Goal: Task Accomplishment & Management: Complete application form

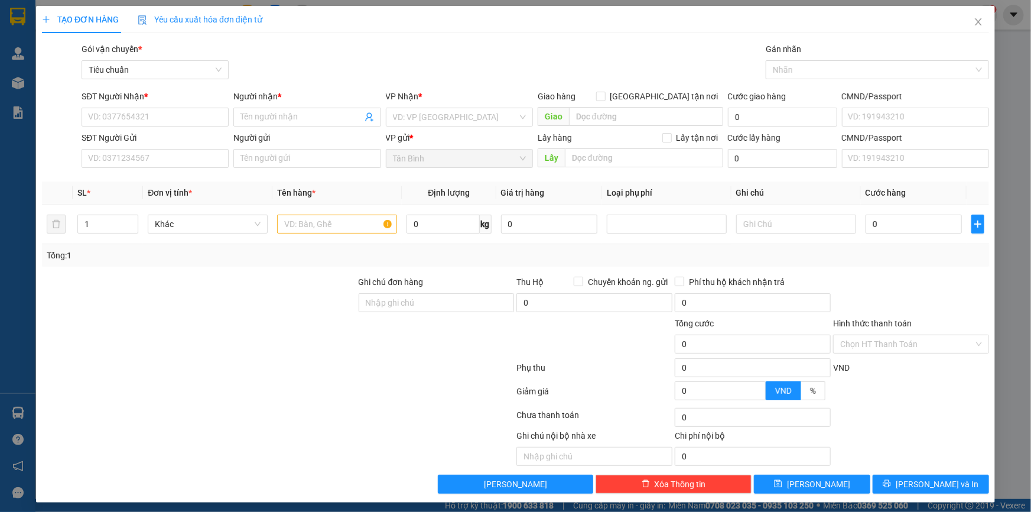
scroll to position [64, 0]
click at [248, 15] on span "Yêu cầu xuất hóa đơn điện tử" at bounding box center [200, 19] width 125 height 9
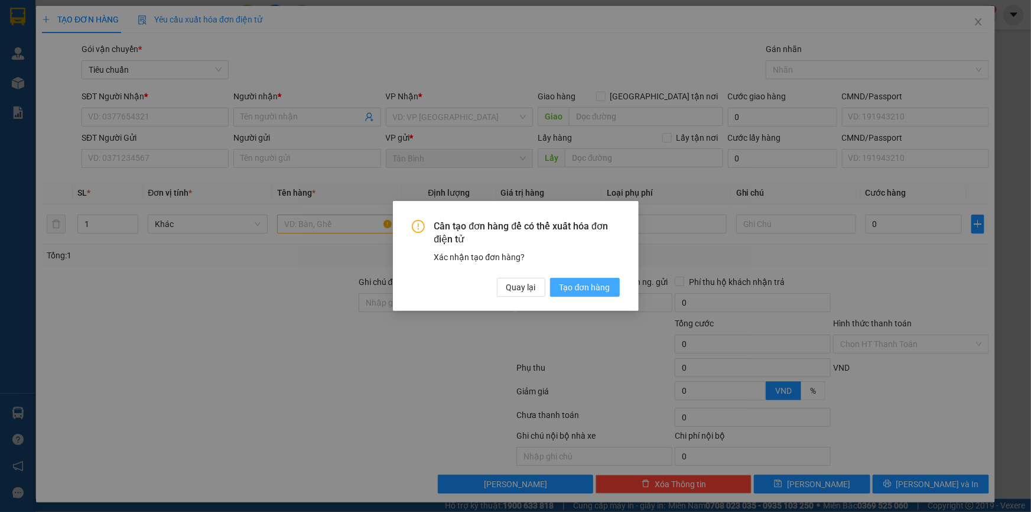
click at [585, 291] on span "Tạo đơn hàng" at bounding box center [585, 287] width 51 height 13
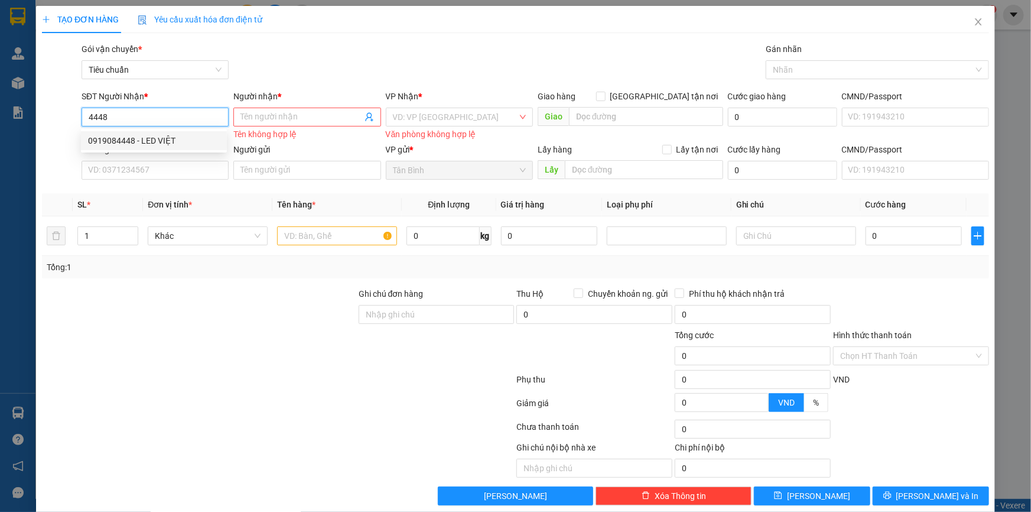
click at [199, 135] on div "0919084448 - LED VIỆT" at bounding box center [154, 140] width 132 height 13
type input "0919084448"
type input "LED VIỆT"
type input "100.000"
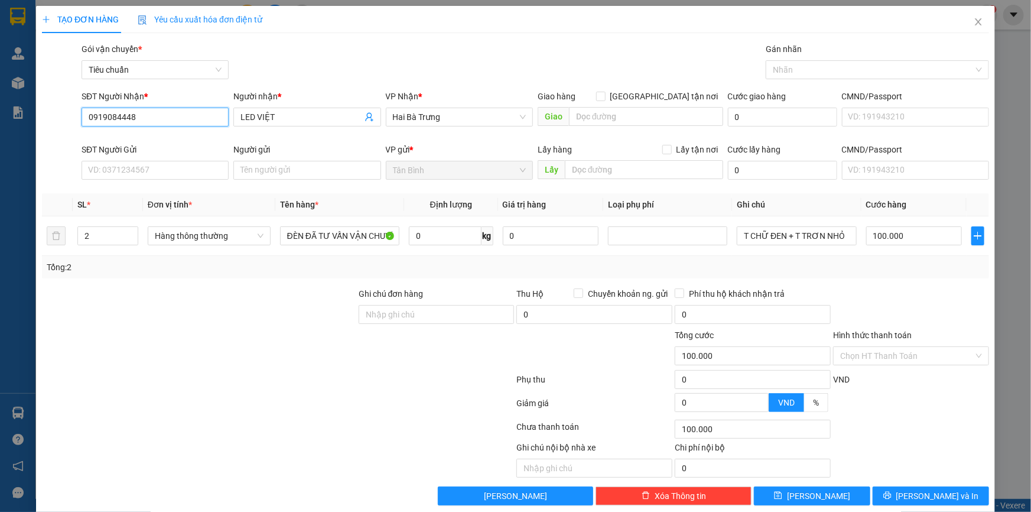
type input "0919084448"
click at [193, 174] on div "Transit Pickup Surcharge Ids Transit Deliver Surcharge Ids Transit Deliver Surc…" at bounding box center [515, 274] width 947 height 463
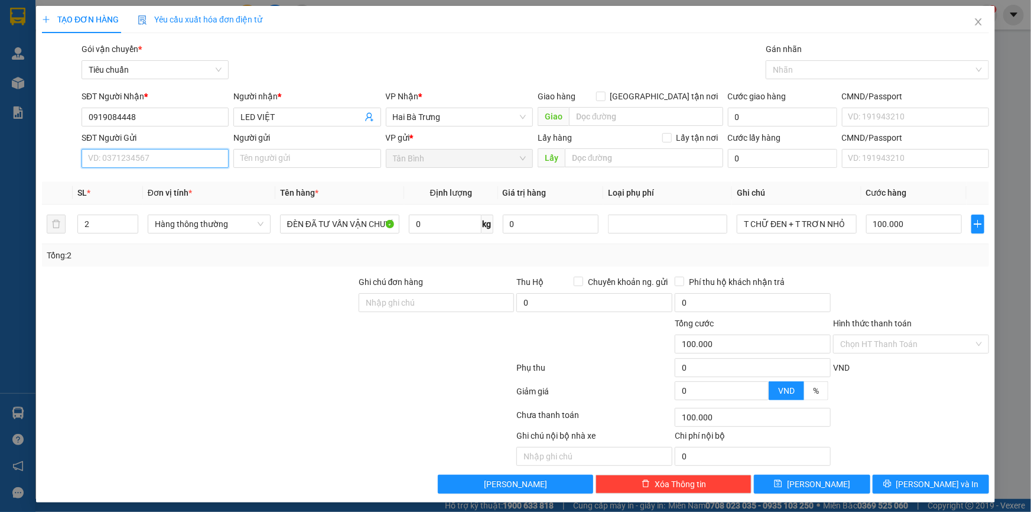
click at [204, 161] on input "SĐT Người Gửi" at bounding box center [155, 158] width 147 height 19
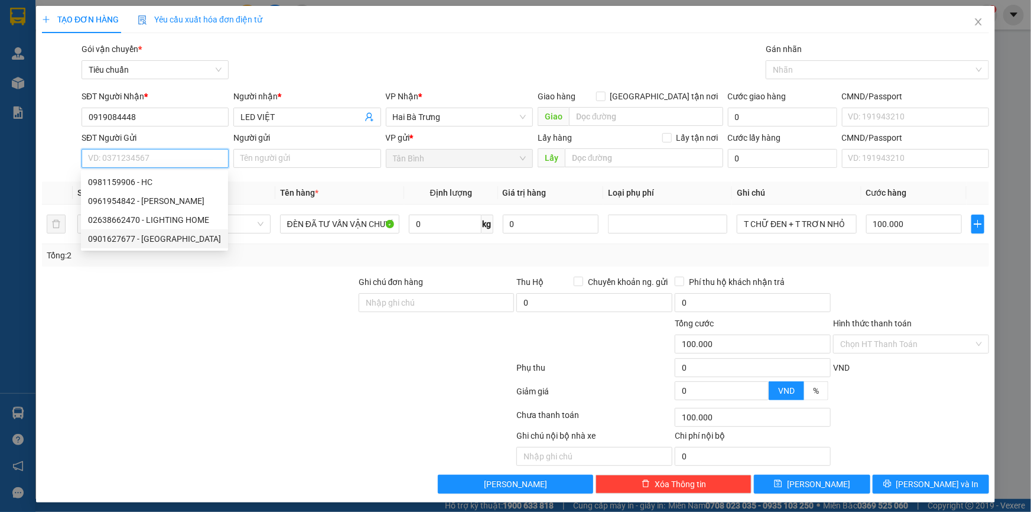
click at [160, 245] on div "0901627677 - [GEOGRAPHIC_DATA]" at bounding box center [154, 238] width 133 height 13
type input "0901627677"
type input "Trung Việt"
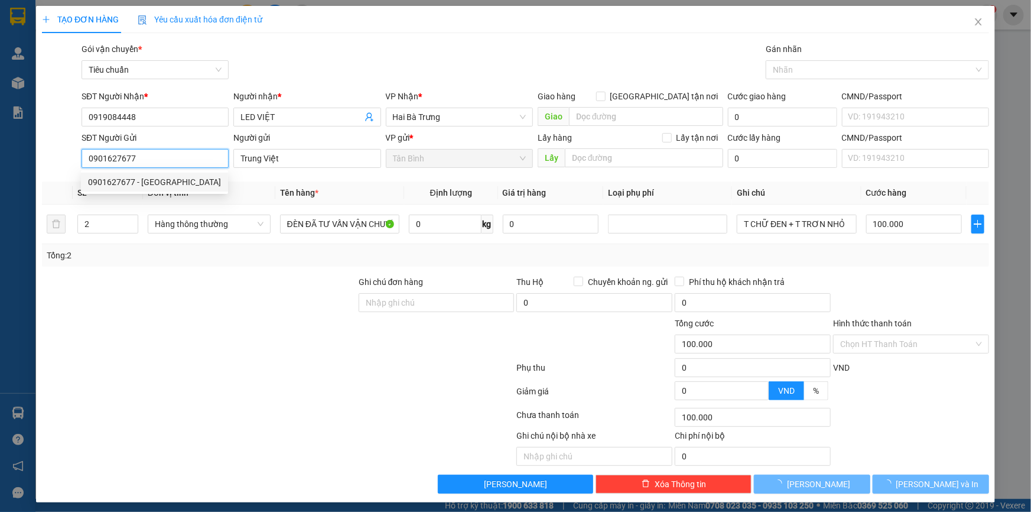
type input "50.000"
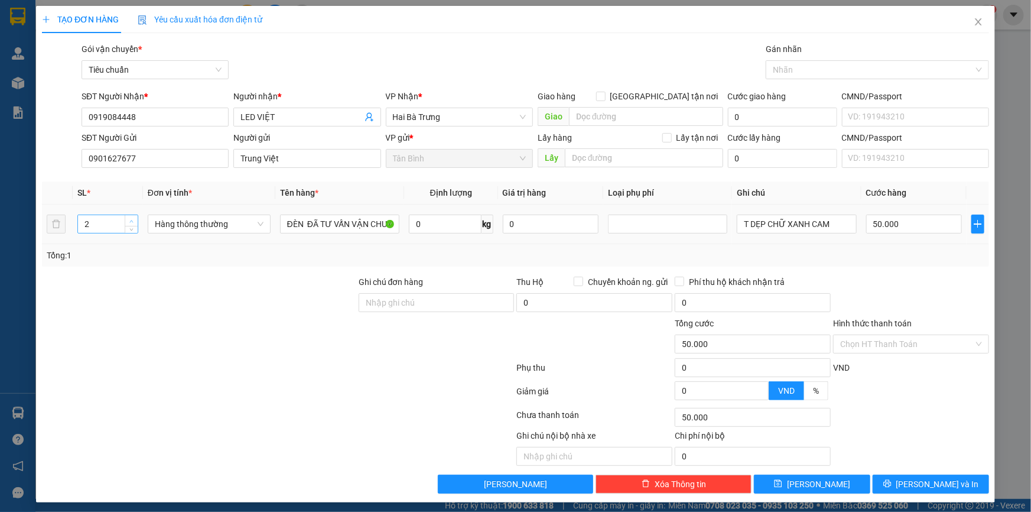
click at [130, 222] on icon "up" at bounding box center [131, 221] width 4 height 4
type input "4"
click at [130, 222] on icon "up" at bounding box center [131, 221] width 4 height 4
click at [741, 224] on input "T DẸP CHỮ XANH CAM" at bounding box center [796, 224] width 119 height 19
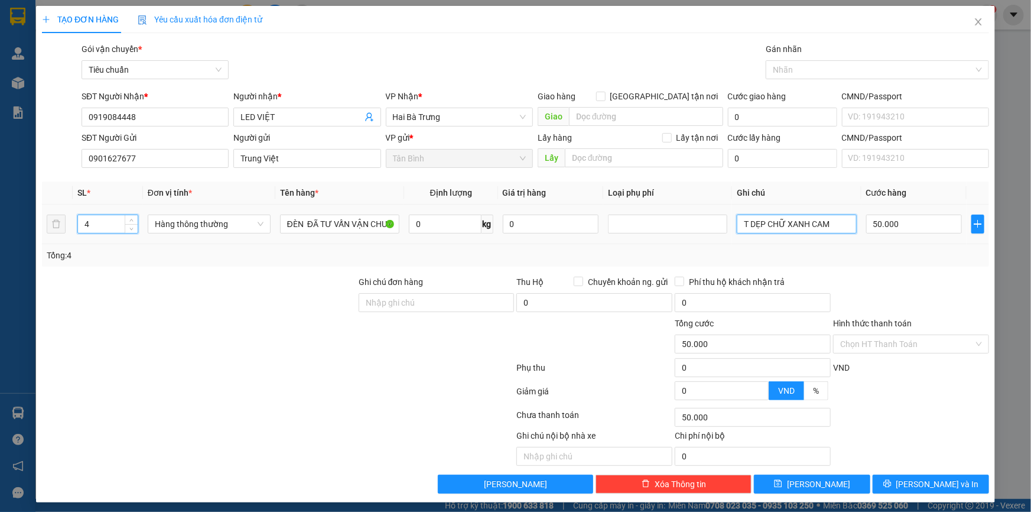
click at [741, 224] on input "T DẸP CHỮ XANH CAM" at bounding box center [796, 224] width 119 height 19
type input "0"
click at [741, 224] on input "T DẸP CHỮ XANH CAM" at bounding box center [796, 224] width 119 height 19
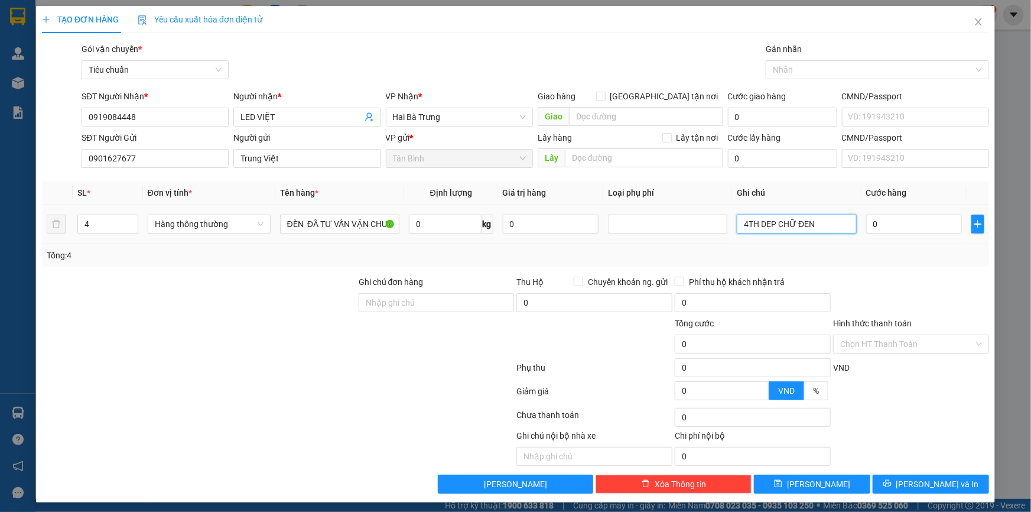
type input "4TH DẸP CHỮ ĐEN"
click at [914, 213] on div "0" at bounding box center [914, 224] width 96 height 24
click at [918, 225] on input "0" at bounding box center [914, 224] width 96 height 19
type input "2"
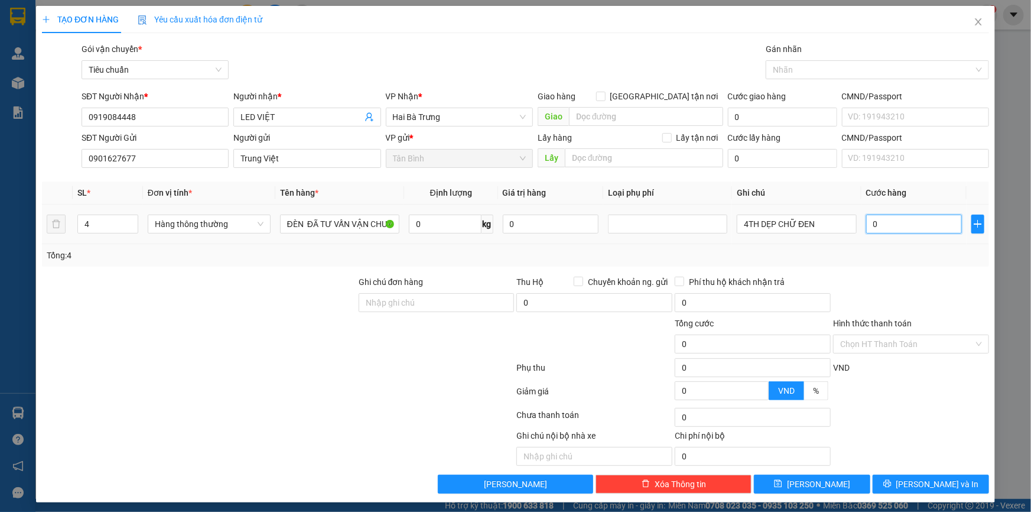
type input "2"
type input "20"
type input "200"
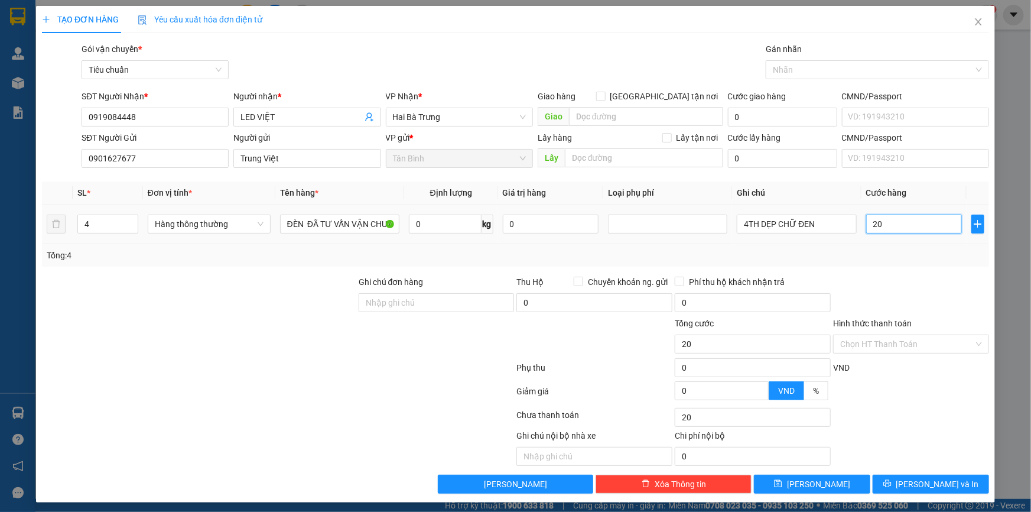
type input "200"
type input "200.000"
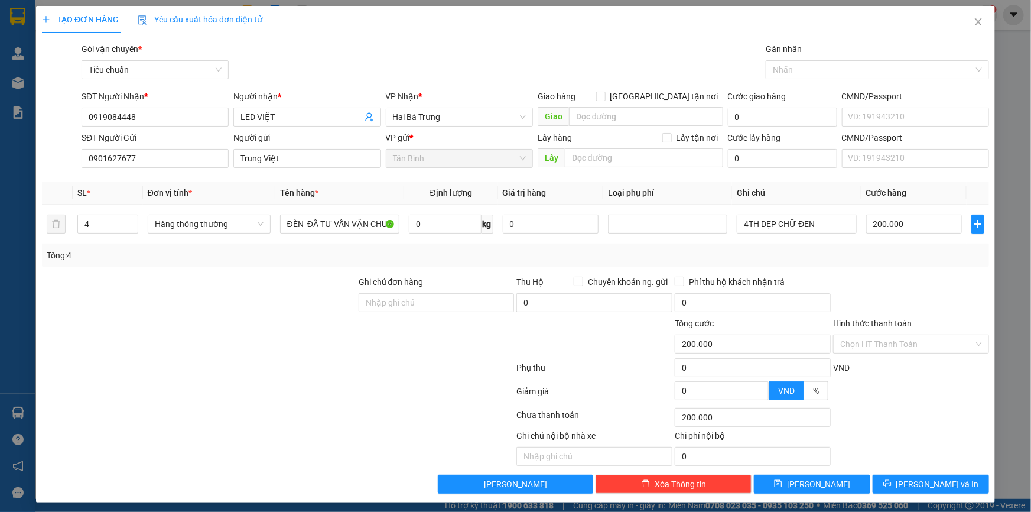
click at [928, 300] on div at bounding box center [911, 295] width 158 height 41
click at [916, 489] on span "[PERSON_NAME] và In" at bounding box center [938, 484] width 83 height 13
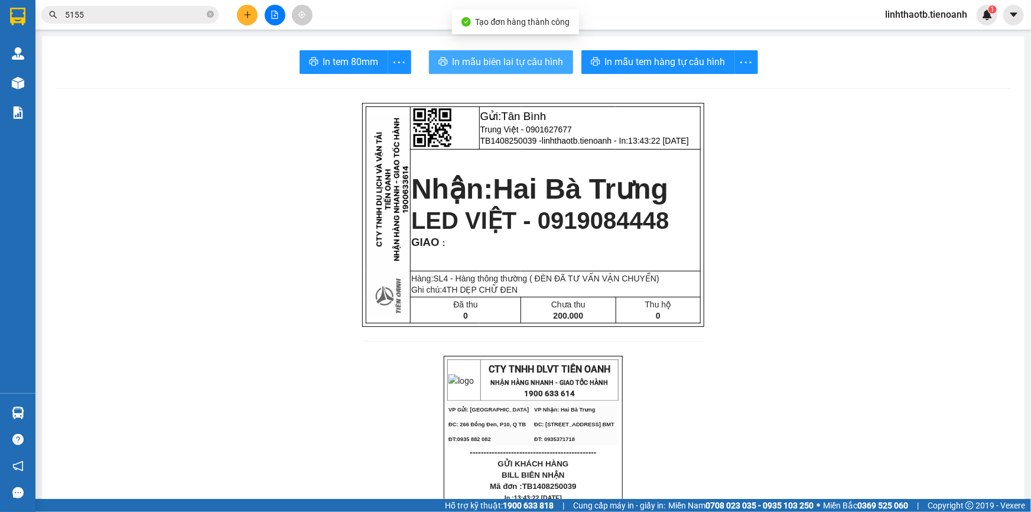
click at [485, 68] on span "In mẫu biên lai tự cấu hình" at bounding box center [508, 61] width 111 height 15
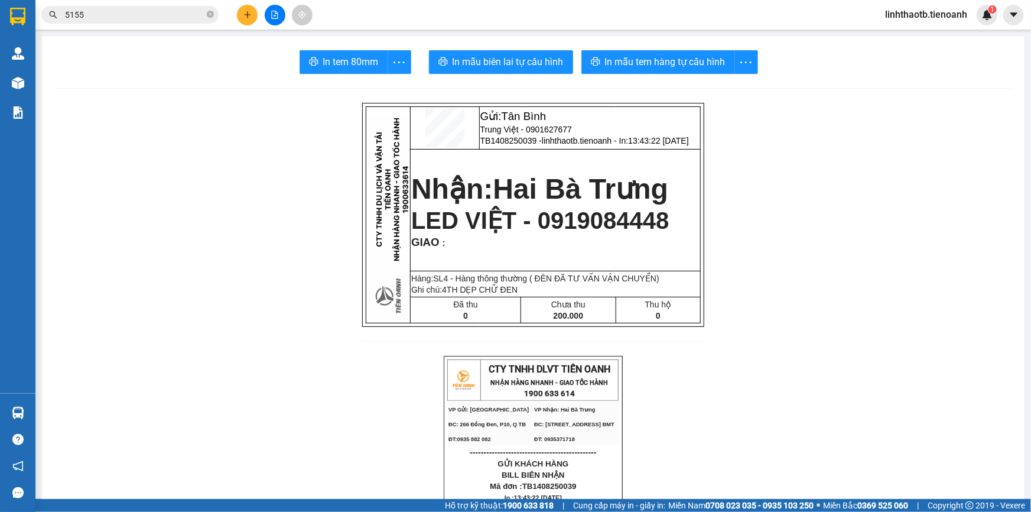
click at [715, 57] on span "In mẫu tem hàng tự cấu hình" at bounding box center [665, 61] width 121 height 15
click at [612, 215] on span "LED VIỆT - 0919084448" at bounding box center [540, 220] width 258 height 26
copy span "0919084448"
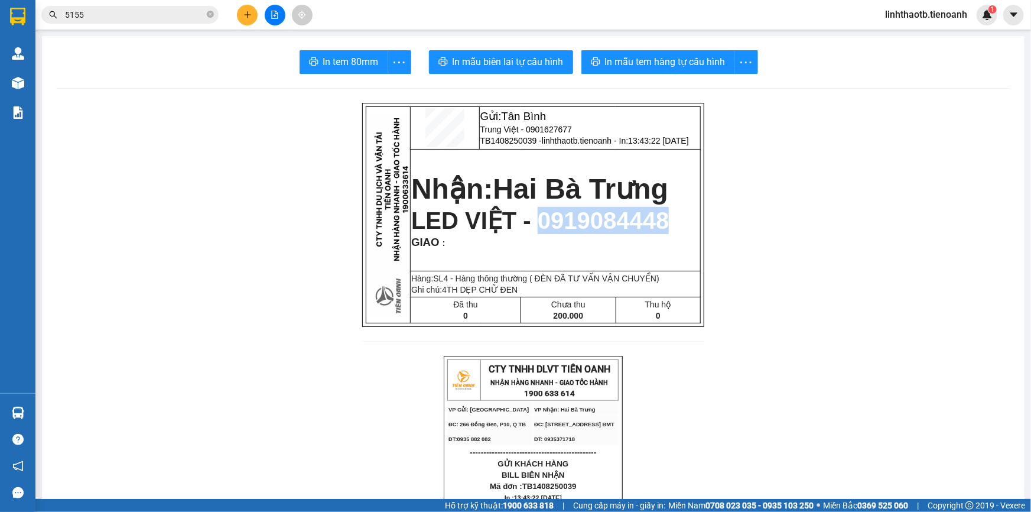
click at [148, 15] on input "5155" at bounding box center [134, 14] width 139 height 13
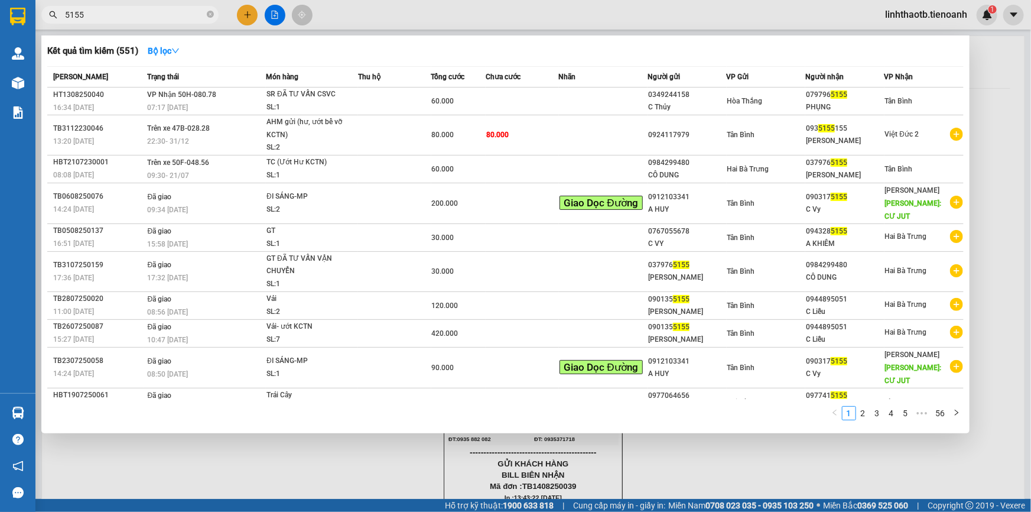
click at [148, 15] on input "5155" at bounding box center [134, 14] width 139 height 13
paste input "0919084448"
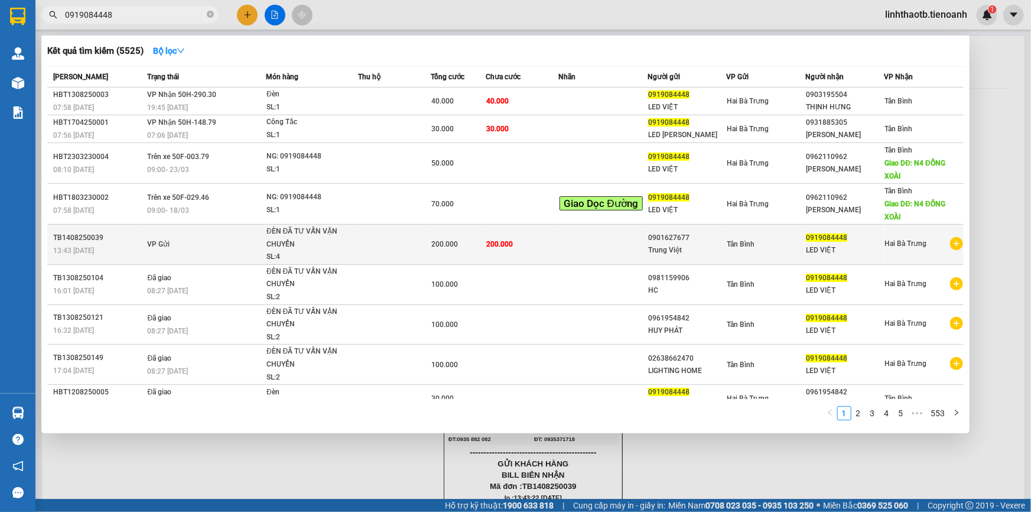
type input "0919084448"
click at [499, 236] on td "200.000" at bounding box center [522, 245] width 73 height 40
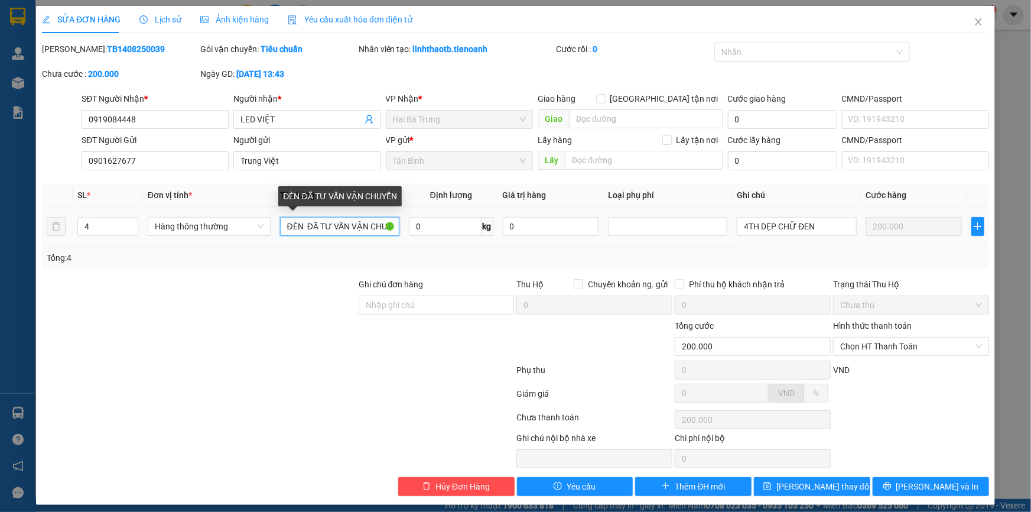
drag, startPoint x: 306, startPoint y: 227, endPoint x: 243, endPoint y: 242, distance: 64.9
click at [243, 242] on tr "4 Hàng thông thường ĐÈN ĐÃ TƯ VẤN VẬN CHUYỂN 0 kg 0 4TH DẸP CHỮ ĐEN 200.000" at bounding box center [515, 227] width 947 height 40
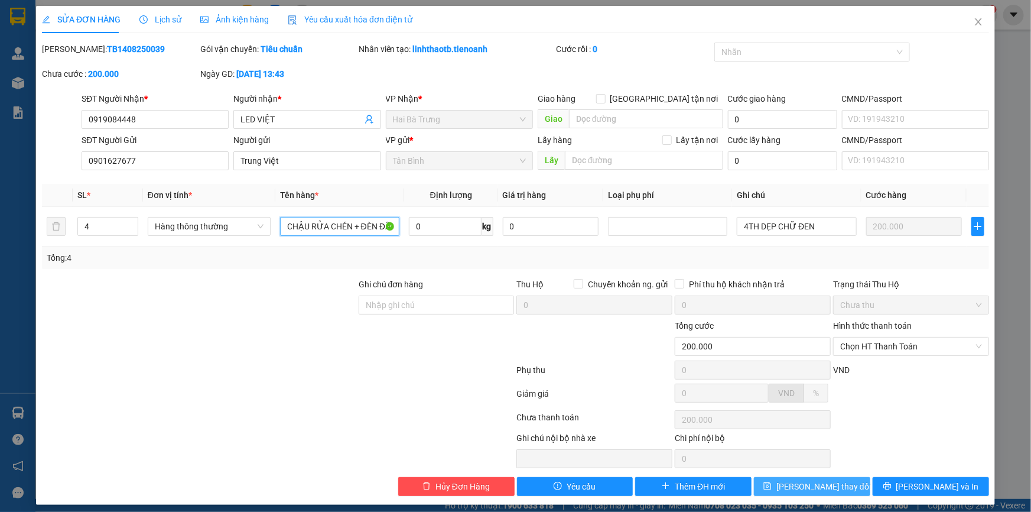
type input "CHẬU RỬA CHÉN + ĐÈN ĐÃ TƯ VẤN VẬN CHUYỂN"
click at [786, 491] on button "[PERSON_NAME] thay đổi" at bounding box center [812, 486] width 116 height 19
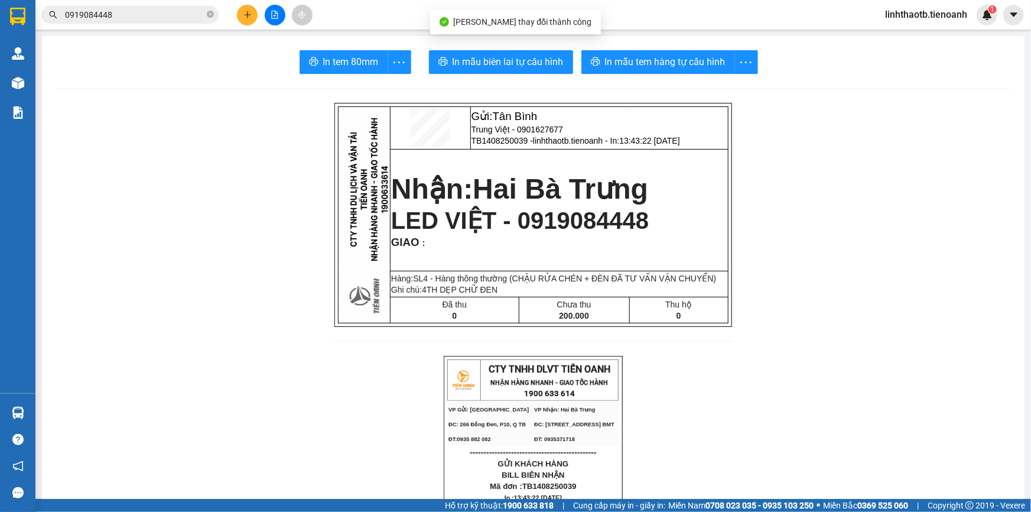
click at [243, 11] on icon "plus" at bounding box center [247, 15] width 8 height 8
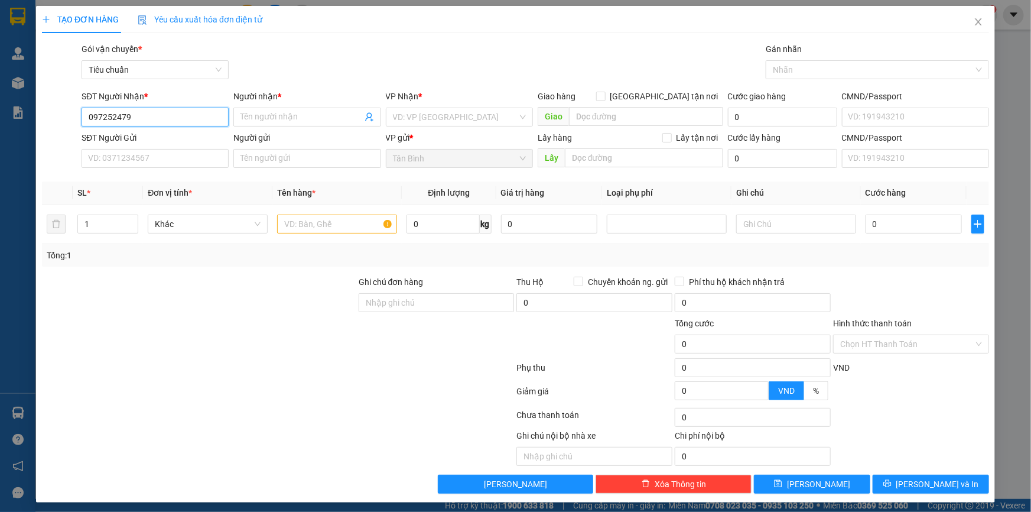
type input "0972524792"
click at [209, 139] on div "0972524792 - A Nguyên" at bounding box center [154, 140] width 132 height 13
type input "A Nguyên"
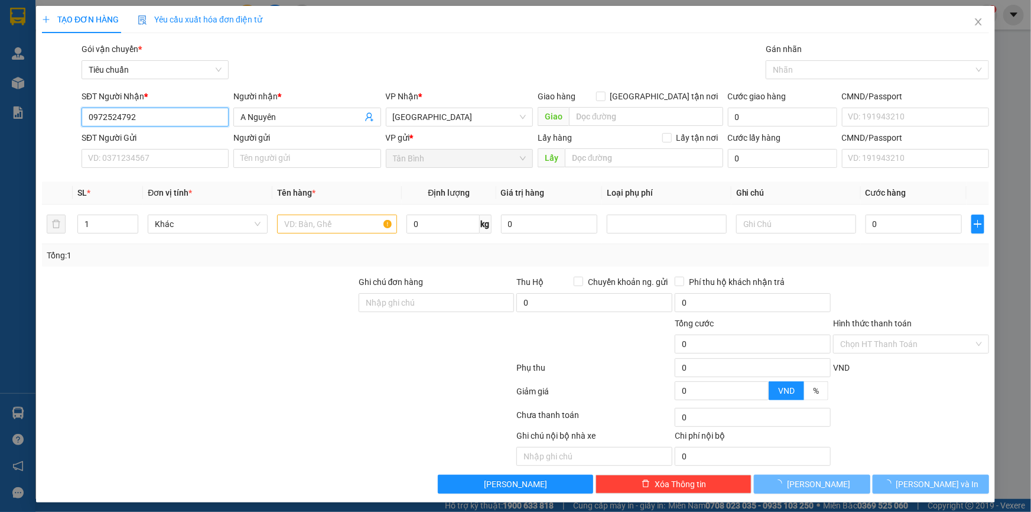
type input "380.000"
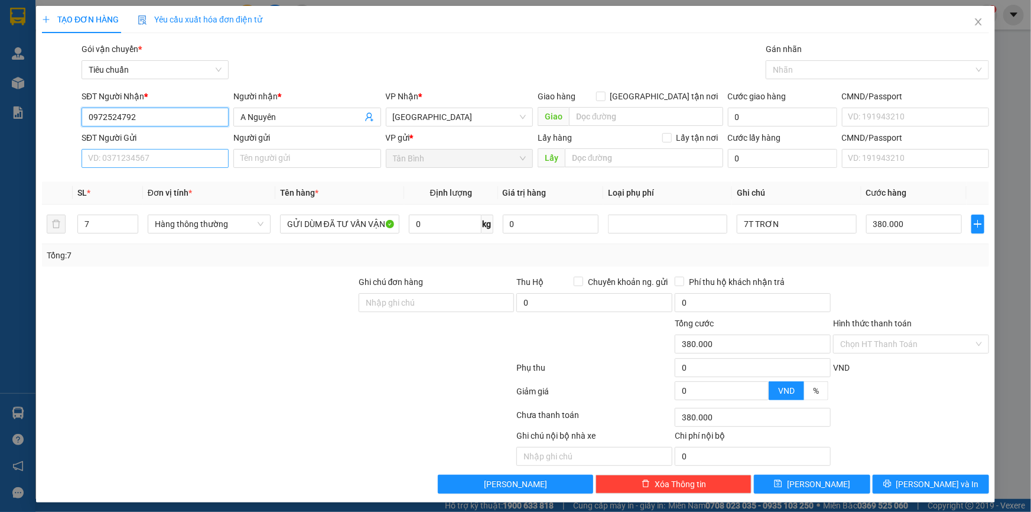
type input "0972524792"
click at [148, 161] on input "SĐT Người Gửi" at bounding box center [155, 158] width 147 height 19
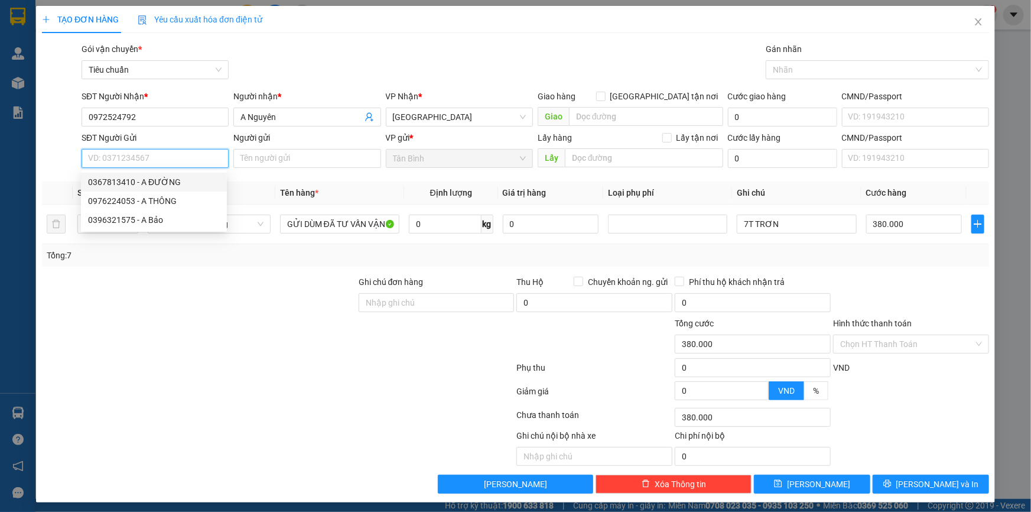
click at [193, 178] on div "0367813410 - A ĐƯỜNG" at bounding box center [154, 182] width 132 height 13
type input "0367813410"
type input "A ĐƯỜNG"
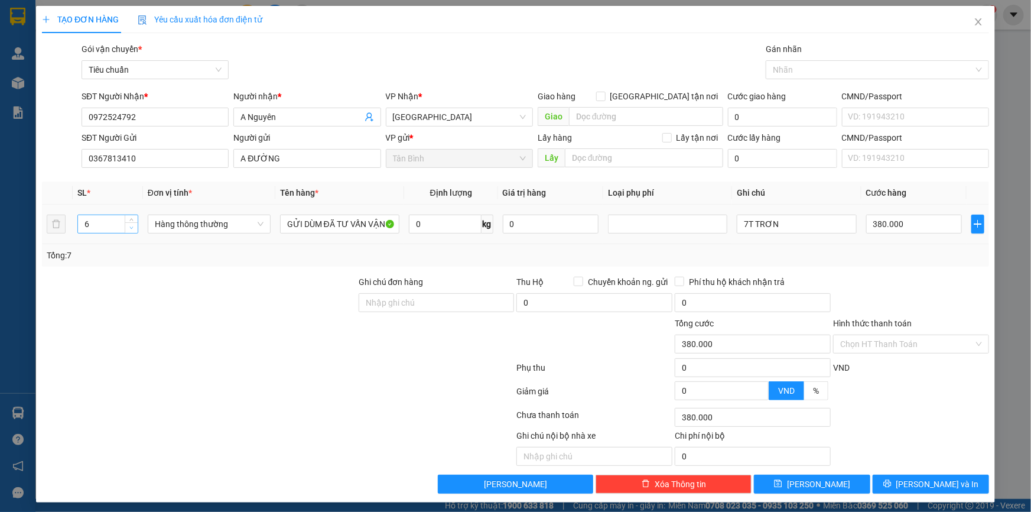
click at [131, 228] on icon "down" at bounding box center [131, 228] width 4 height 4
type input "5"
click at [131, 228] on icon "down" at bounding box center [131, 228] width 4 height 4
click at [443, 225] on input "0" at bounding box center [445, 224] width 73 height 19
type input "0"
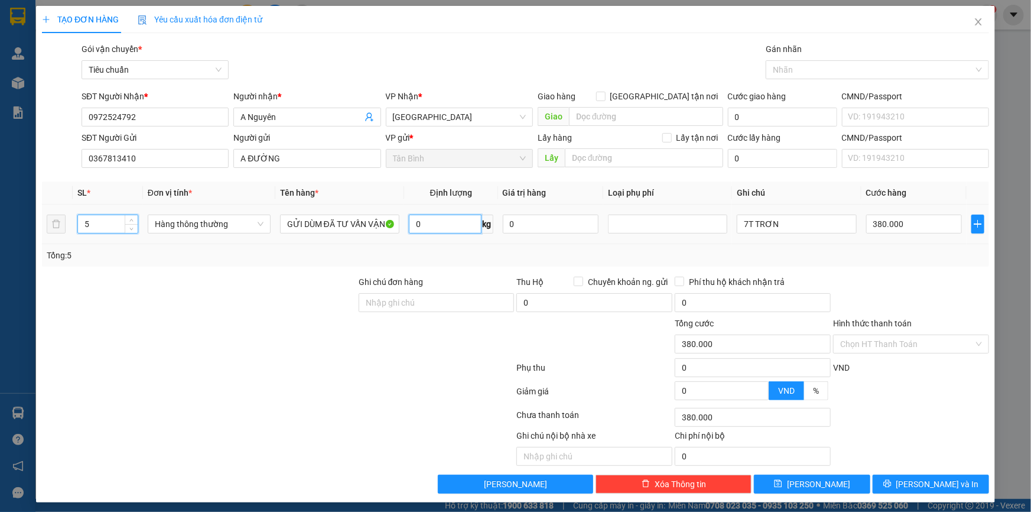
type input "0"
type input "20"
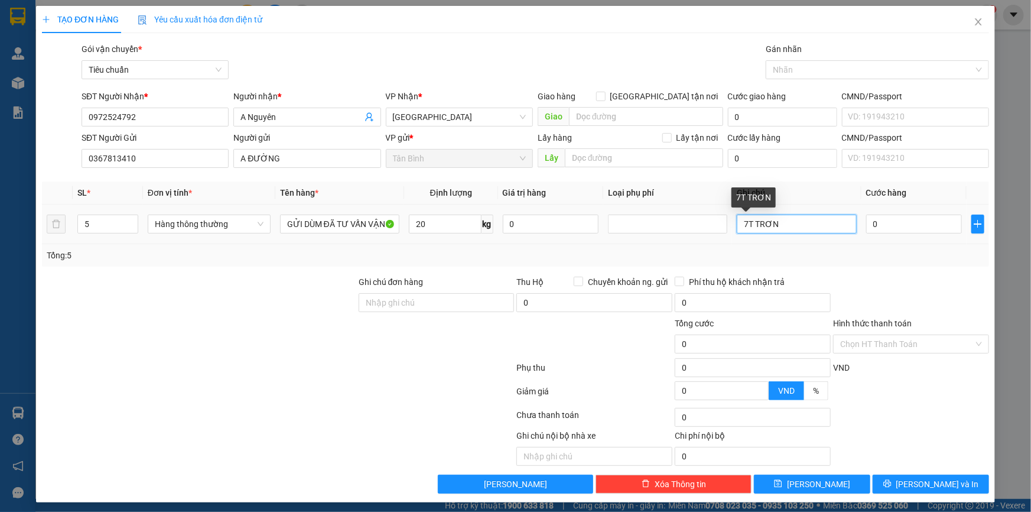
click at [742, 230] on input "7T TRƠN" at bounding box center [796, 224] width 119 height 19
type input "55.000"
click at [798, 226] on input "5T TRƠN" at bounding box center [796, 224] width 119 height 19
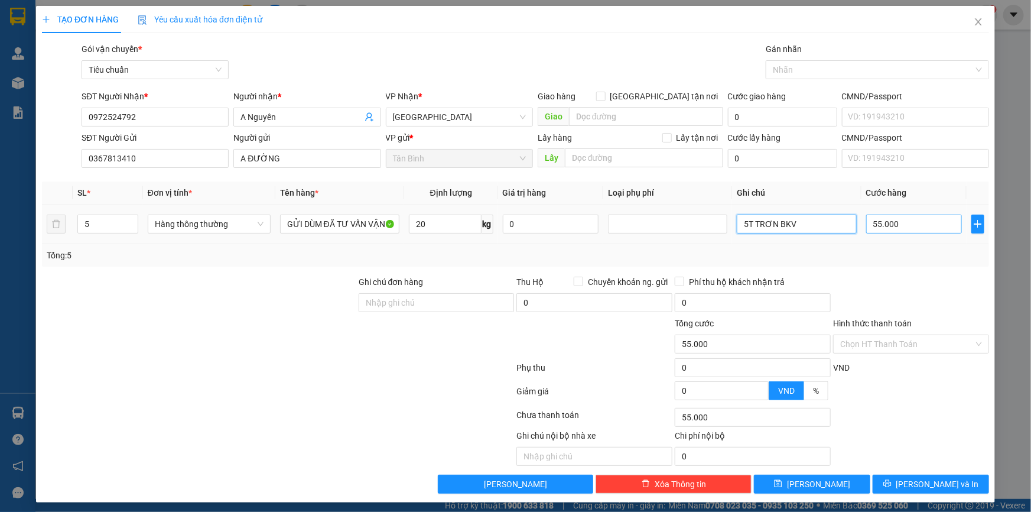
type input "5T TRƠN BKV"
click at [917, 219] on input "55.000" at bounding box center [914, 224] width 96 height 19
type input "6"
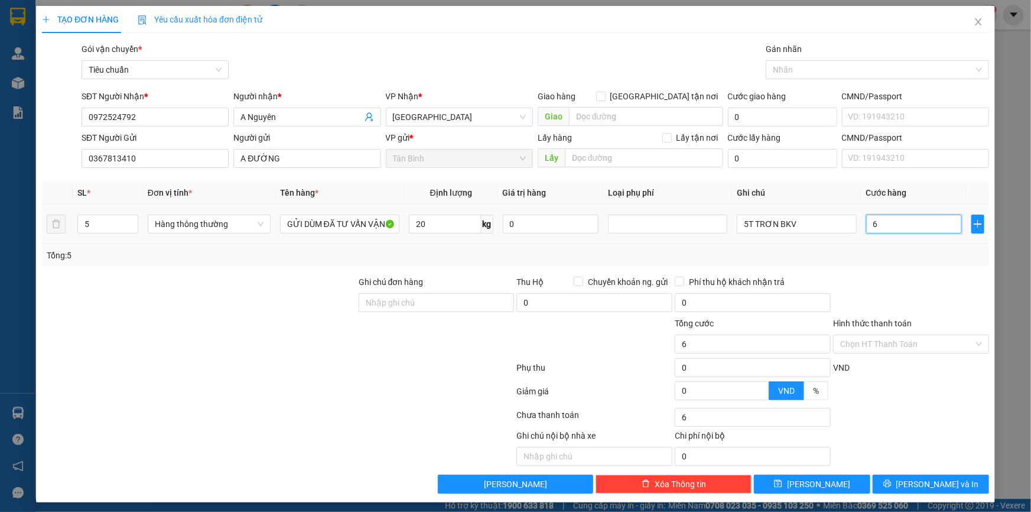
type input "60"
type input "0"
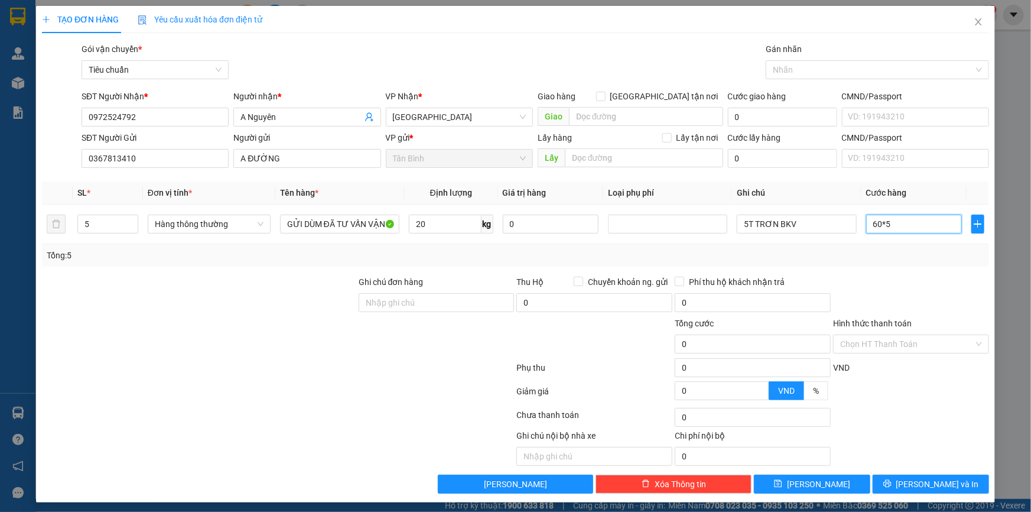
type input "60*5"
type input "300.000"
click at [941, 288] on div at bounding box center [911, 295] width 158 height 41
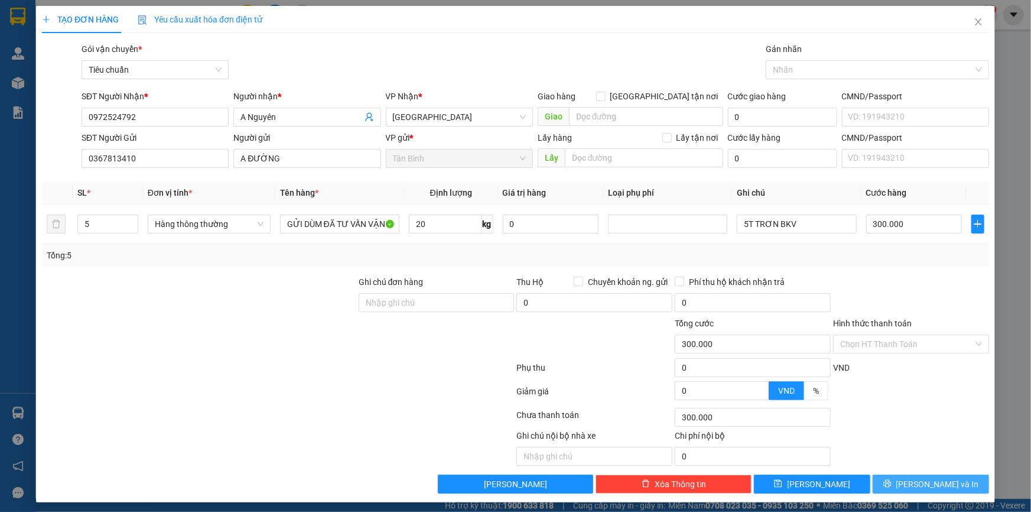
click at [947, 485] on button "[PERSON_NAME] và In" at bounding box center [931, 484] width 116 height 19
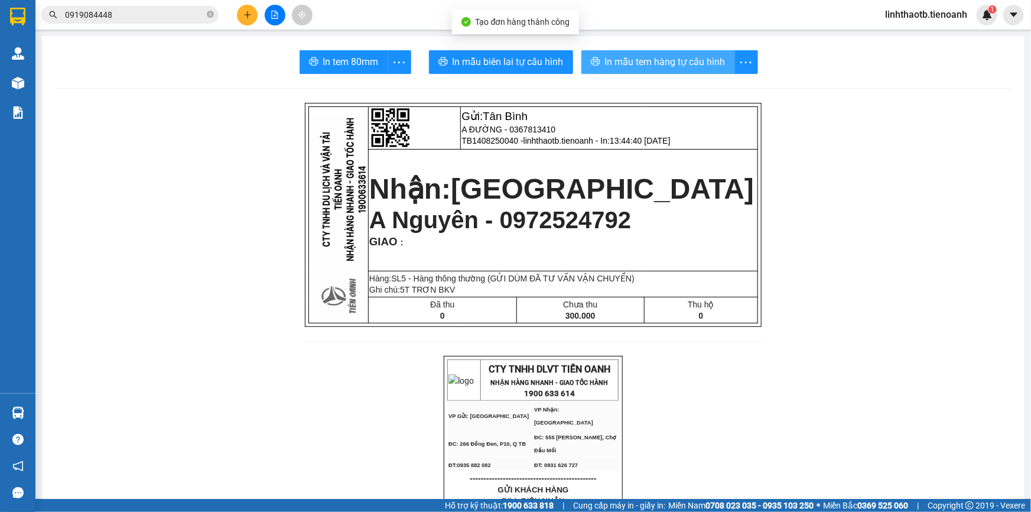
click at [666, 68] on span "In mẫu tem hàng tự cấu hình" at bounding box center [665, 61] width 121 height 15
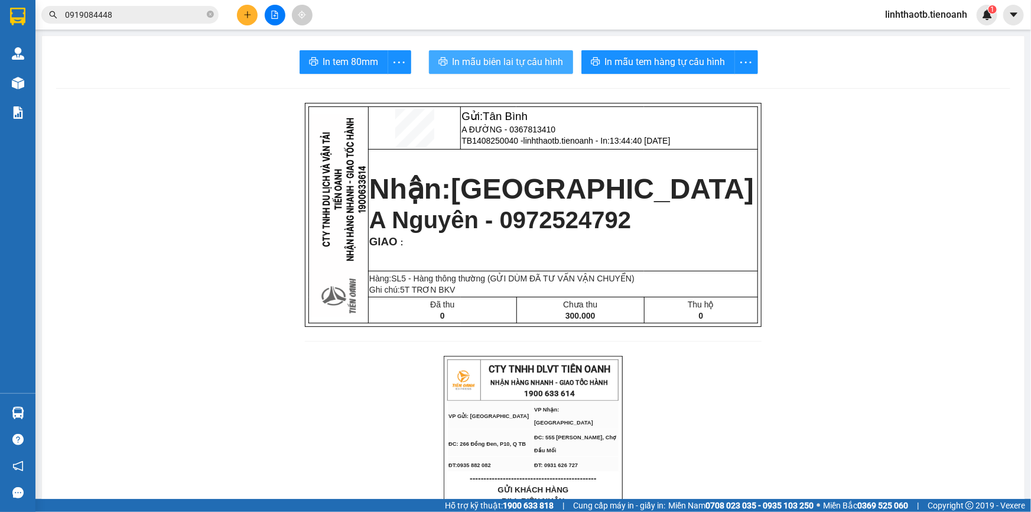
click at [507, 65] on span "In mẫu biên lai tự cấu hình" at bounding box center [508, 61] width 111 height 15
click at [556, 226] on span "A Nguyên - 0972524792" at bounding box center [500, 220] width 262 height 26
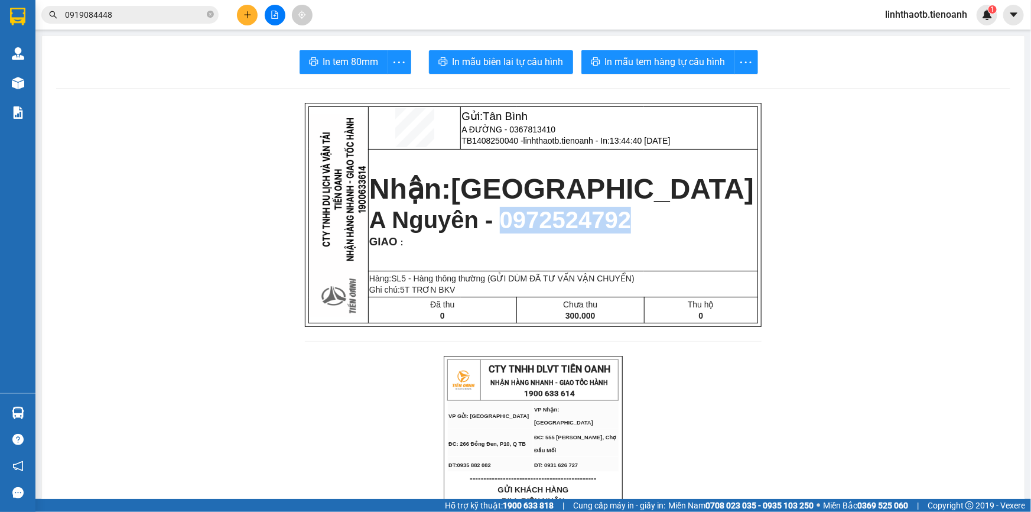
click at [556, 226] on span "A Nguyên - 0972524792" at bounding box center [500, 220] width 262 height 26
copy span "0972524792"
click at [169, 15] on input "0919084448" at bounding box center [134, 14] width 139 height 13
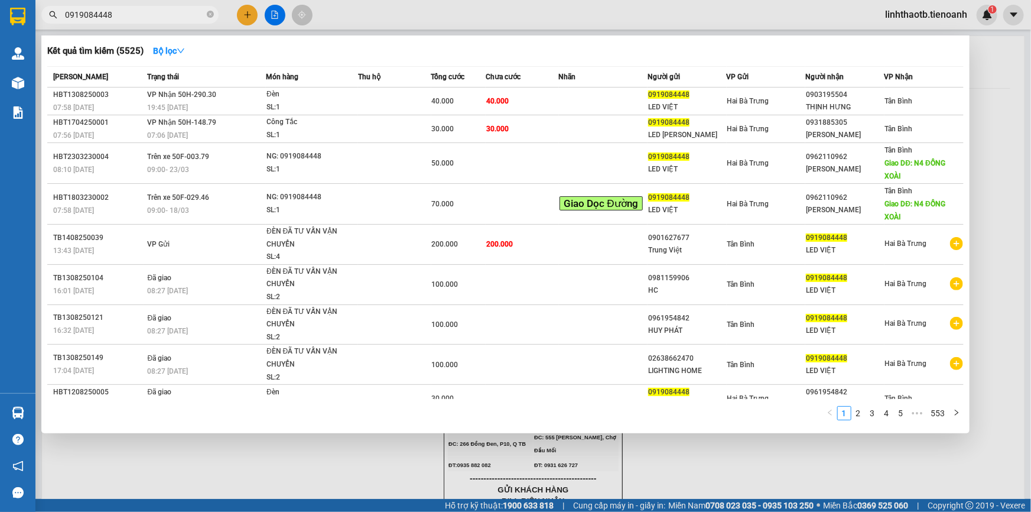
click at [169, 15] on input "0919084448" at bounding box center [134, 14] width 139 height 13
paste input "72524792"
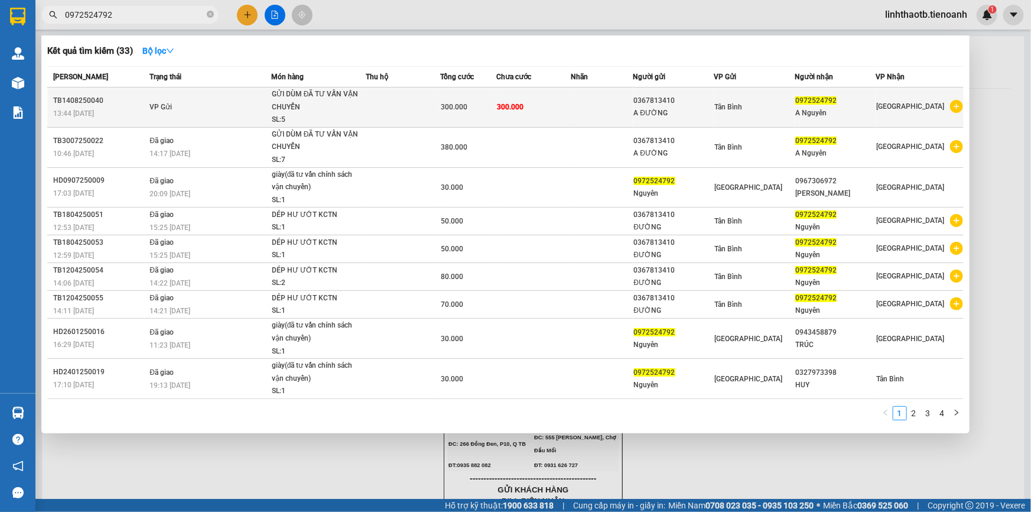
type input "0972524792"
click at [666, 113] on div "A ĐƯỜNG" at bounding box center [674, 113] width 80 height 12
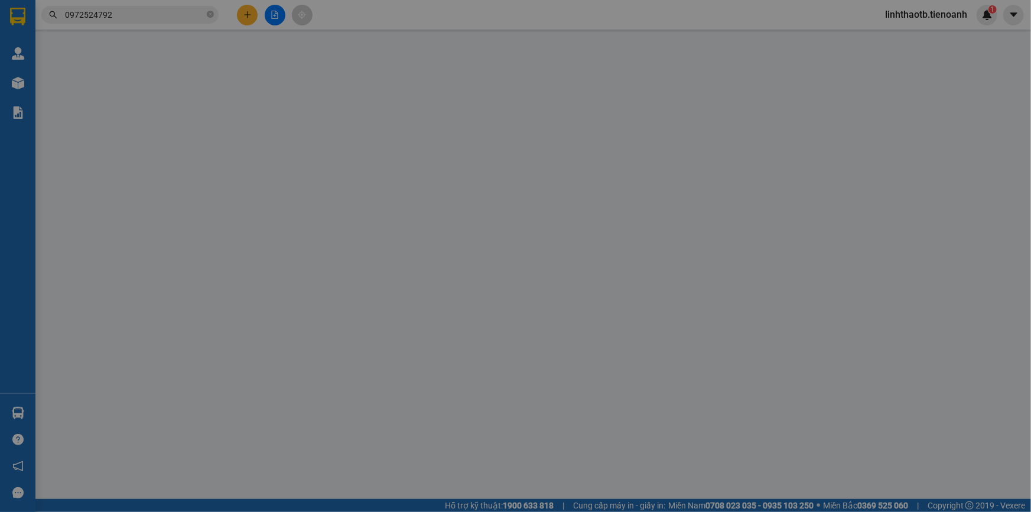
type input "0972524792"
type input "A Nguyên"
type input "0367813410"
type input "A ĐƯỜNG"
type input "300.000"
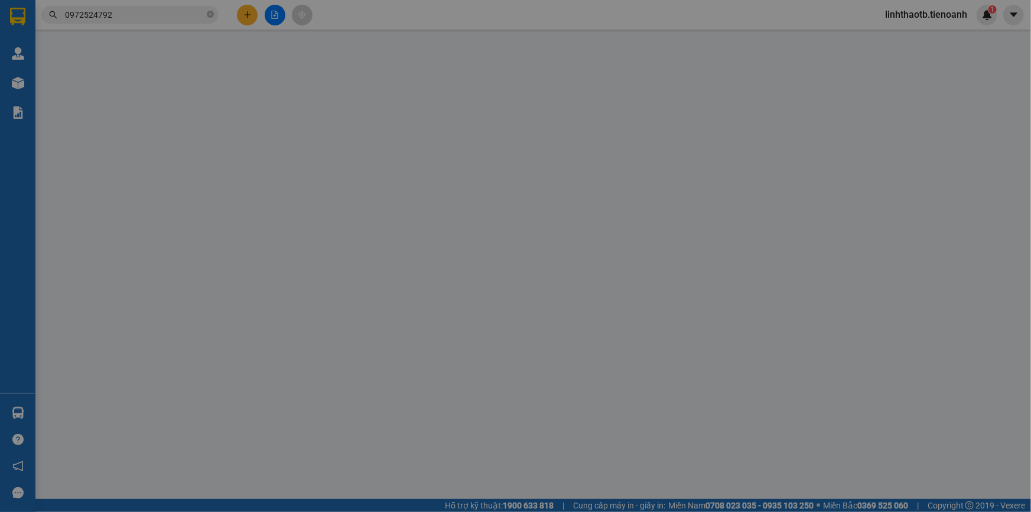
type input "300.000"
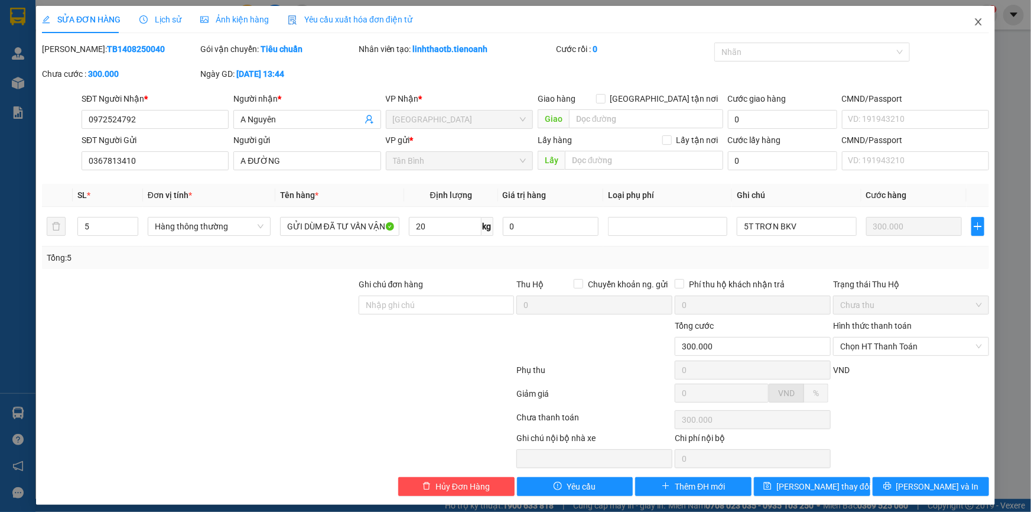
click at [975, 31] on span "Close" at bounding box center [978, 22] width 33 height 33
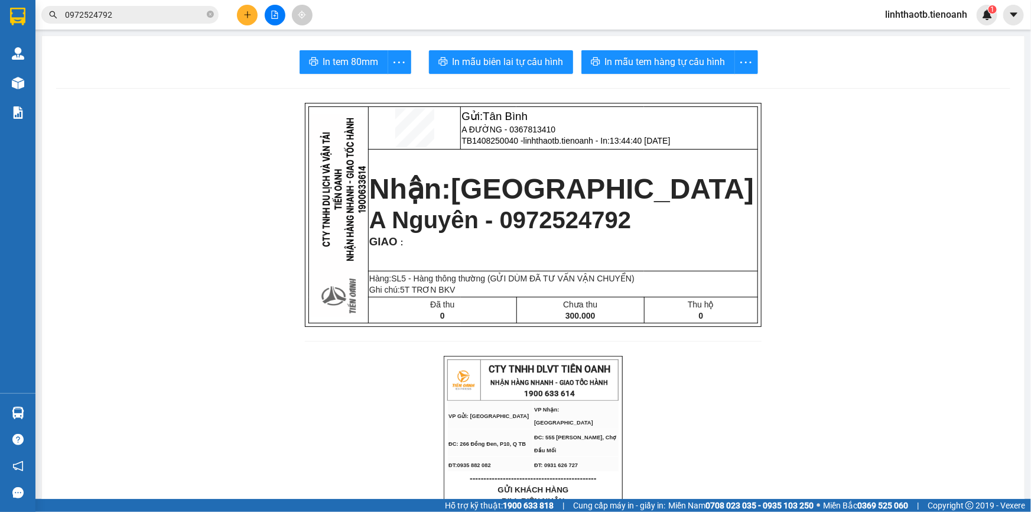
click at [164, 10] on input "0972524792" at bounding box center [134, 14] width 139 height 13
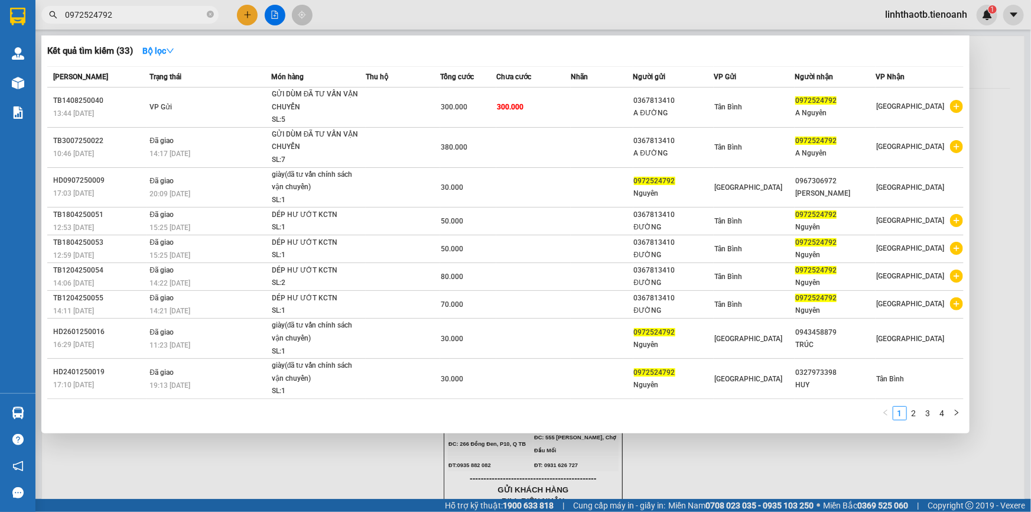
click at [164, 10] on input "0972524792" at bounding box center [134, 14] width 139 height 13
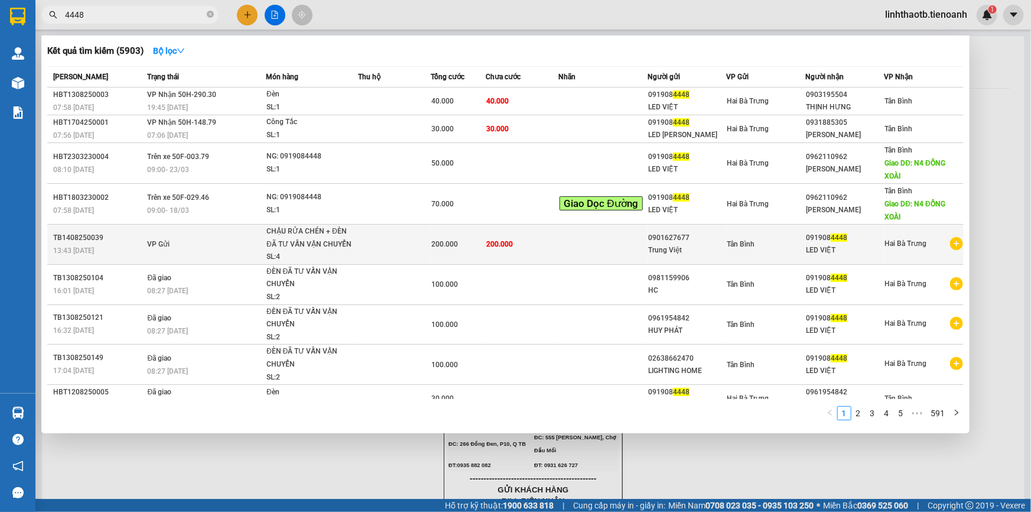
type input "4448"
click at [408, 233] on td at bounding box center [394, 245] width 73 height 40
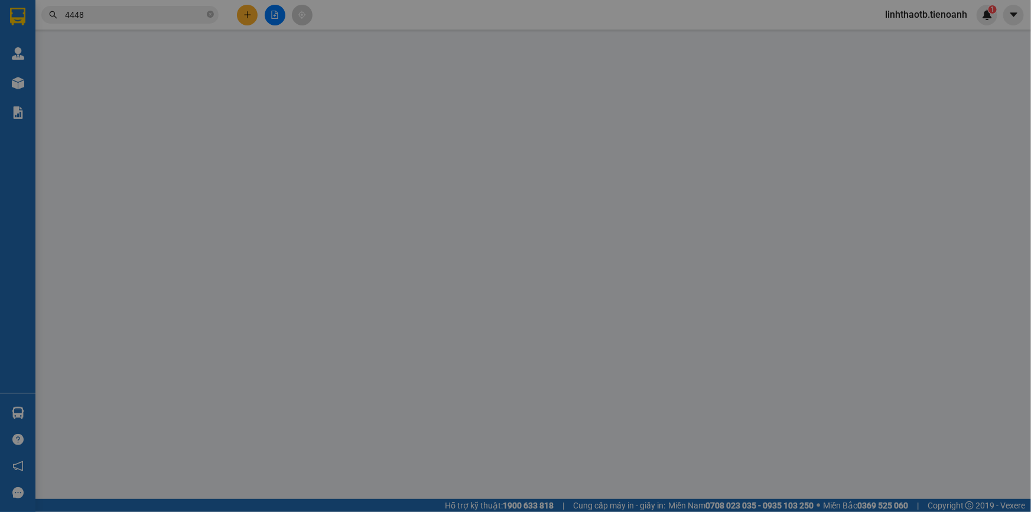
type input "0919084448"
type input "LED VIỆT"
type input "0901627677"
type input "Trung Việt"
type input "200.000"
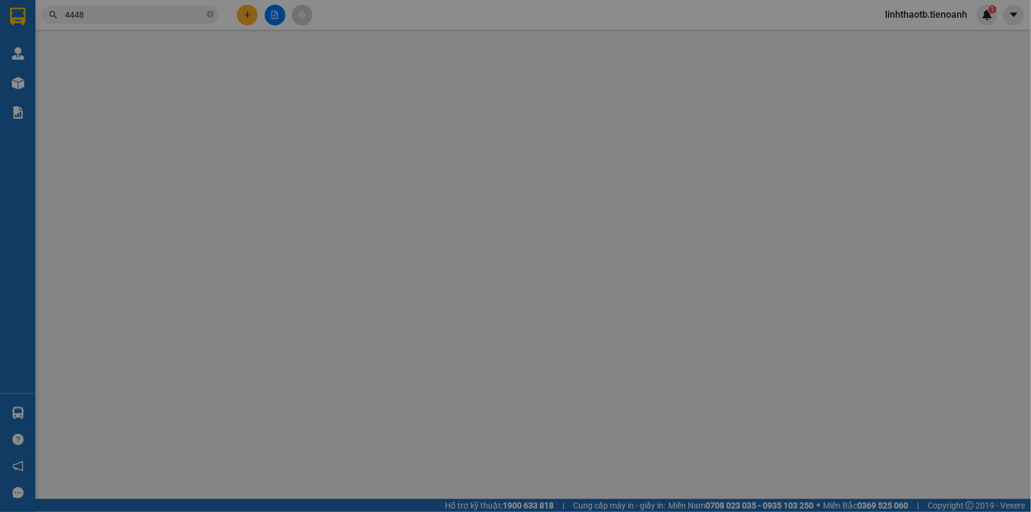
type input "200.000"
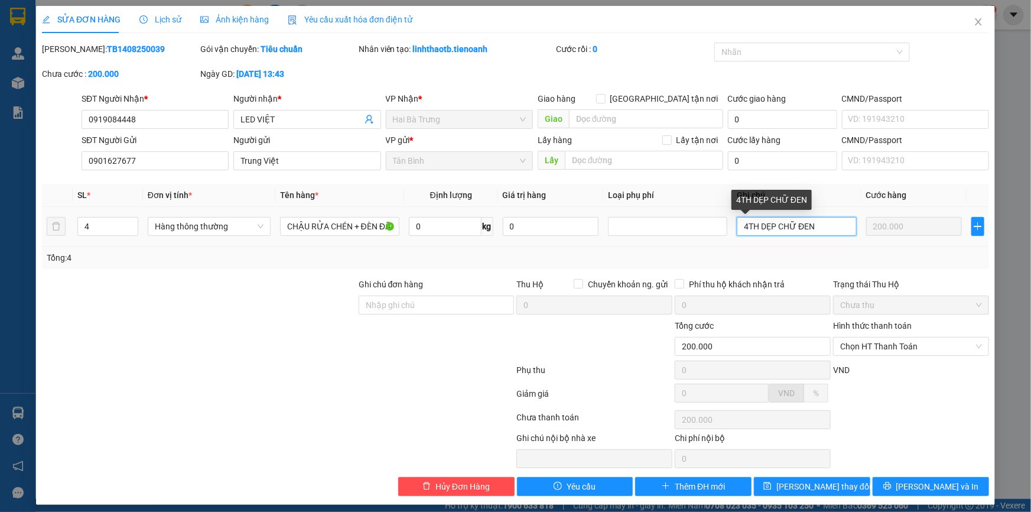
click at [737, 226] on input "4TH DẸP CHỮ ĐEN" at bounding box center [796, 226] width 119 height 19
click at [840, 229] on input "3TH DẸP CHỮ ĐEN" at bounding box center [796, 226] width 119 height 19
type input "3TH DẸP CHỮ ĐEN + TH TRẮNG CHỮ ĐỎ"
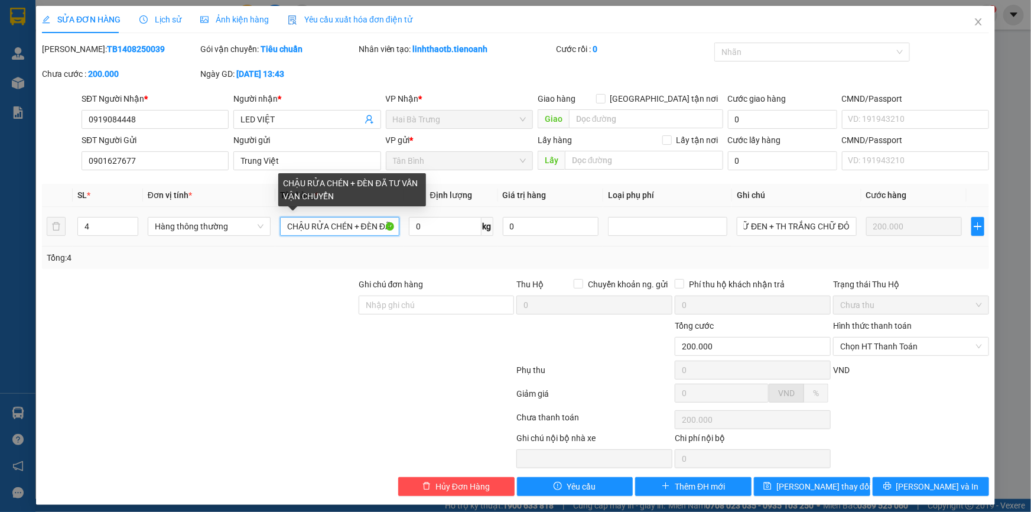
click at [363, 227] on input "CHẬU RỬA CHÉN + ĐÈN ĐÃ TƯ VẤN VẬN CHUYỂN" at bounding box center [339, 226] width 119 height 19
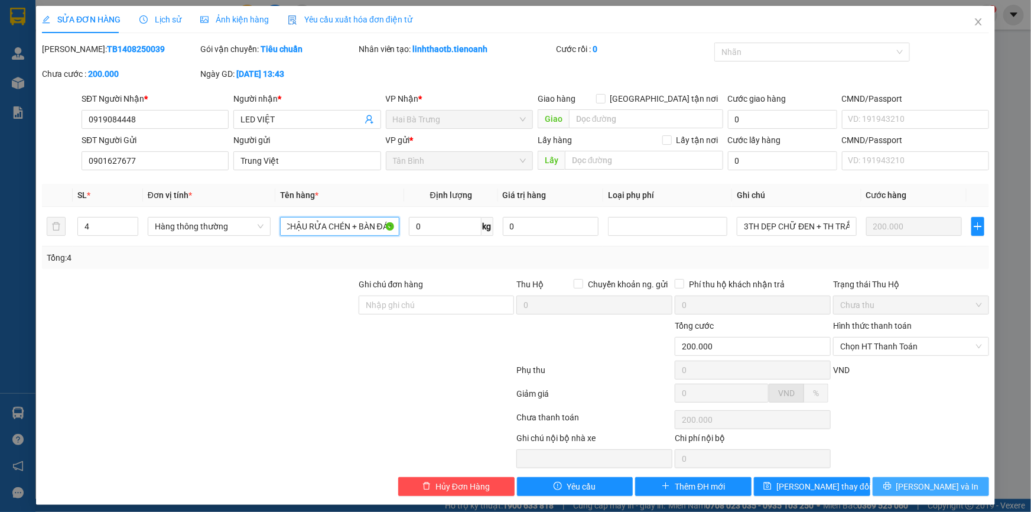
type input "CHẬU RỬA CHÉN + BÀN ĐÁ ĐÃ TƯ VẤN VẬN CHUYỂN"
click at [960, 486] on button "[PERSON_NAME] và In" at bounding box center [931, 486] width 116 height 19
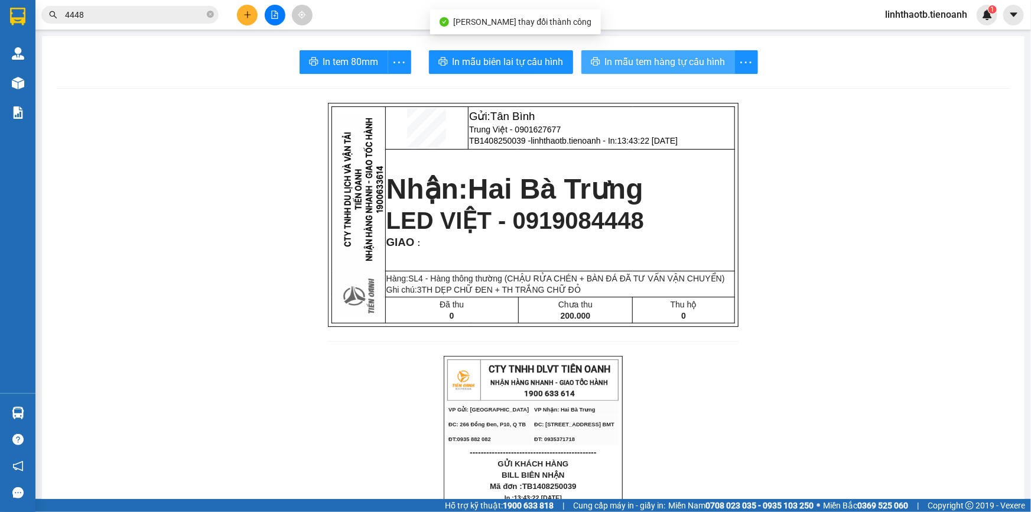
click at [644, 62] on span "In mẫu tem hàng tự cấu hình" at bounding box center [665, 61] width 121 height 15
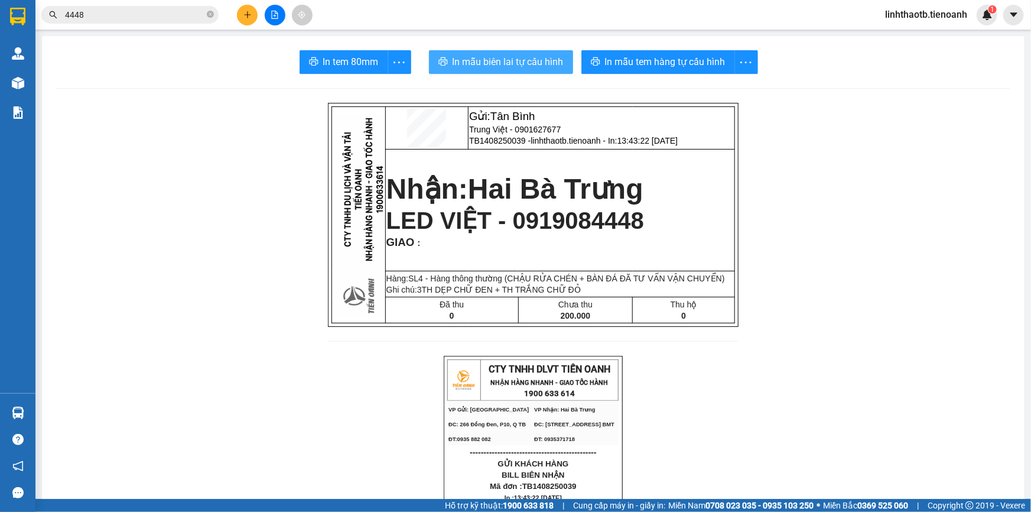
click at [547, 66] on span "In mẫu biên lai tự cấu hình" at bounding box center [508, 61] width 111 height 15
click at [939, 12] on span "linhthaotb.tienoanh" at bounding box center [926, 14] width 101 height 15
click at [937, 30] on span "Đăng xuất" at bounding box center [930, 36] width 77 height 13
